Goal: Information Seeking & Learning: Learn about a topic

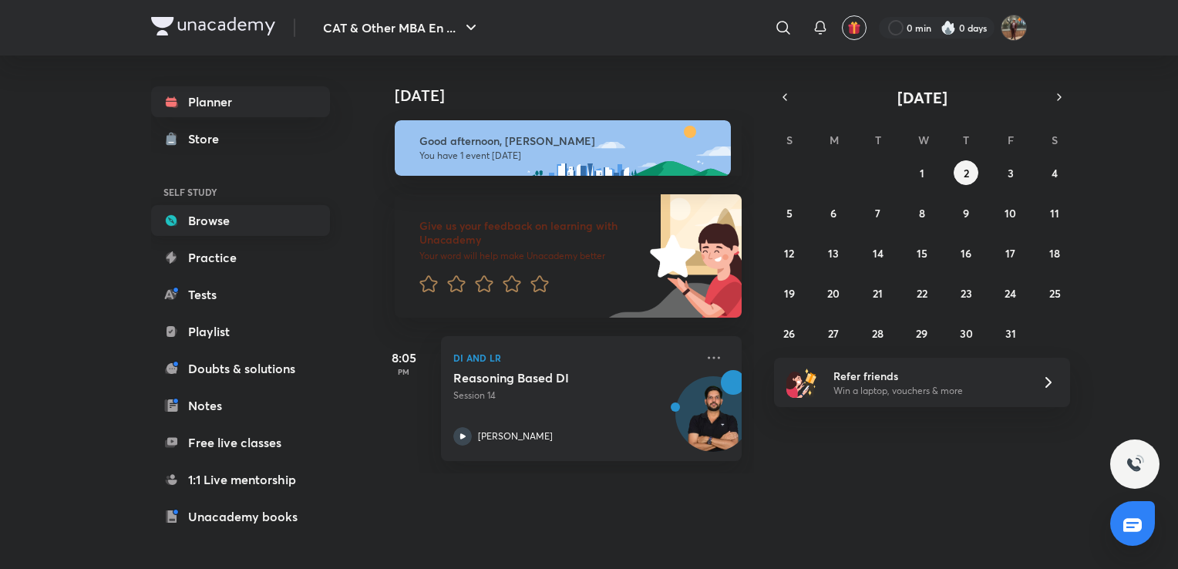
click at [281, 227] on link "Browse" at bounding box center [240, 220] width 179 height 31
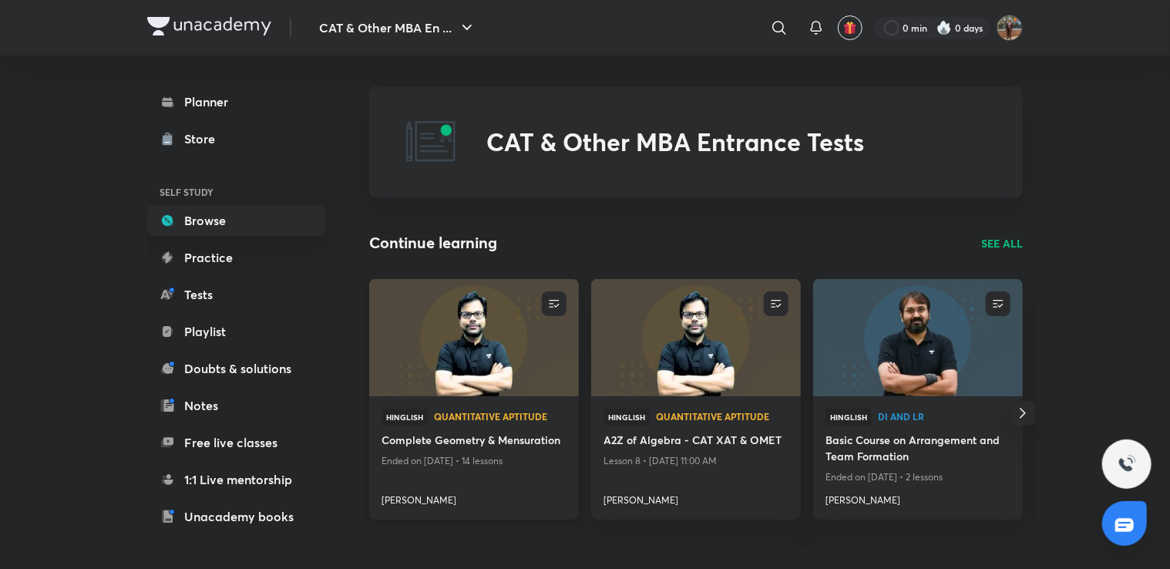
click at [474, 365] on img at bounding box center [473, 336] width 213 height 119
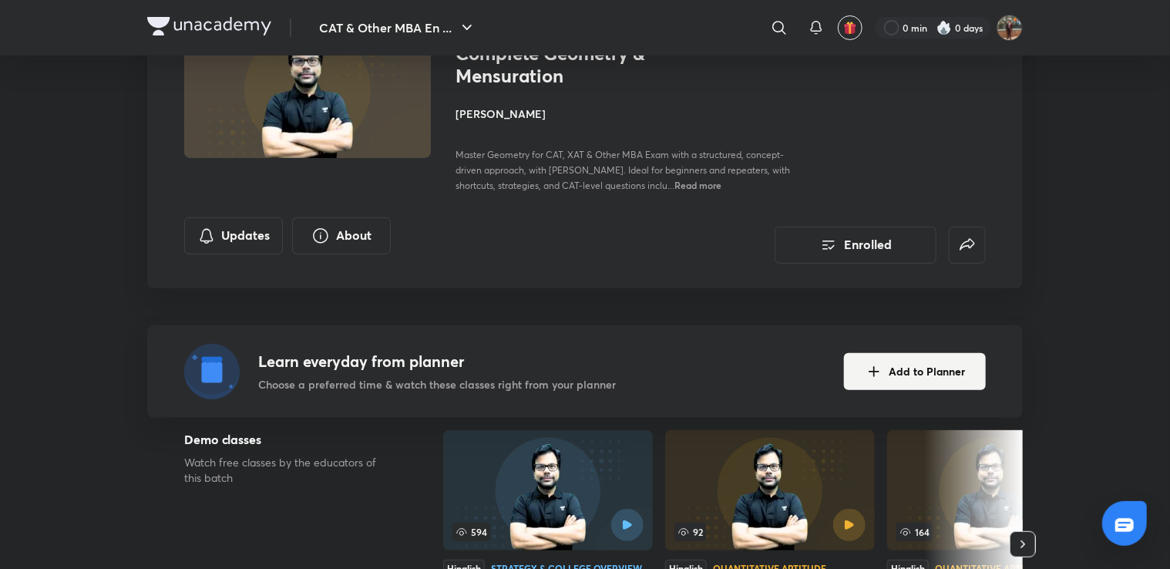
scroll to position [154, 0]
